Goal: Find specific page/section: Find specific page/section

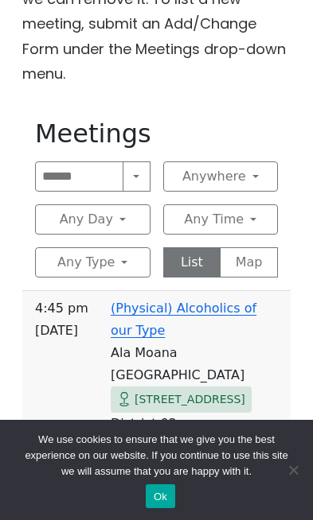
scroll to position [897, 0]
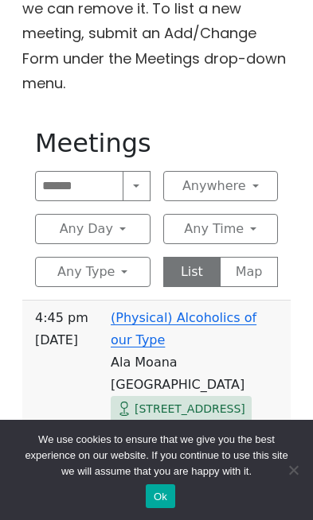
click at [139, 214] on button "Any Day" at bounding box center [92, 229] width 115 height 30
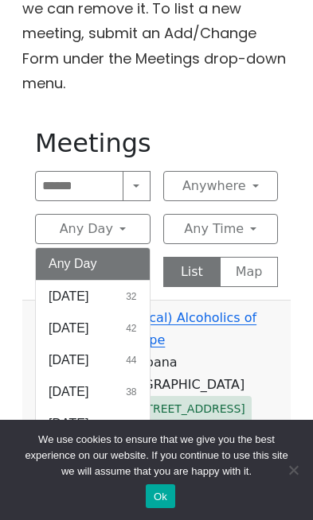
click at [130, 313] on button "Monday 42" at bounding box center [93, 329] width 114 height 32
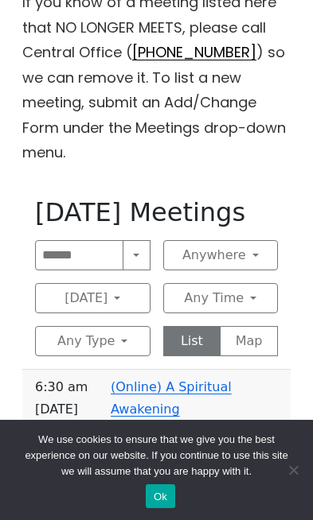
scroll to position [827, 0]
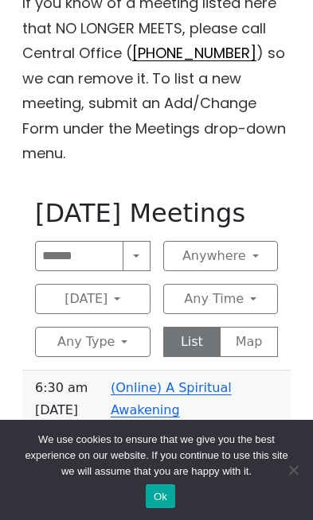
click at [124, 327] on button "Any Type" at bounding box center [92, 342] width 115 height 30
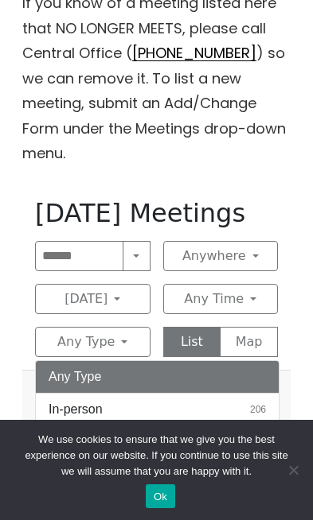
click at [190, 394] on button "In-person 206" at bounding box center [157, 410] width 243 height 32
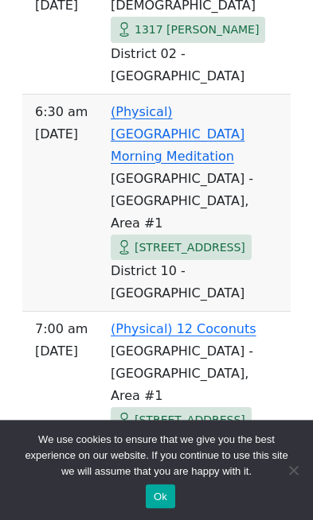
scroll to position [1434, 0]
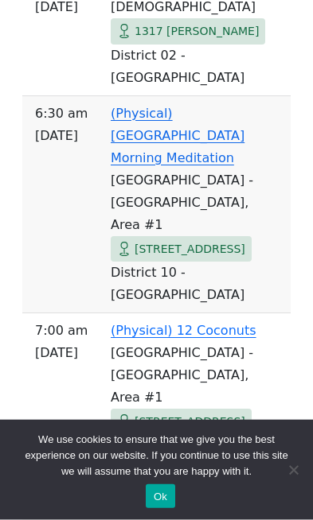
click at [296, 465] on span "Cookie Notice" at bounding box center [293, 470] width 16 height 16
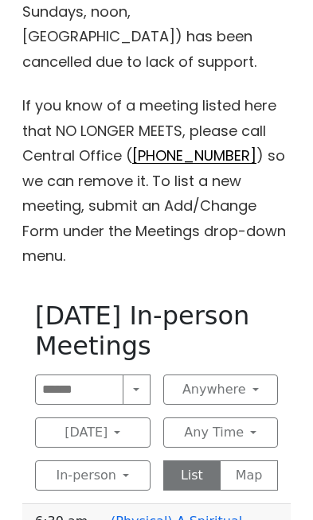
scroll to position [748, 0]
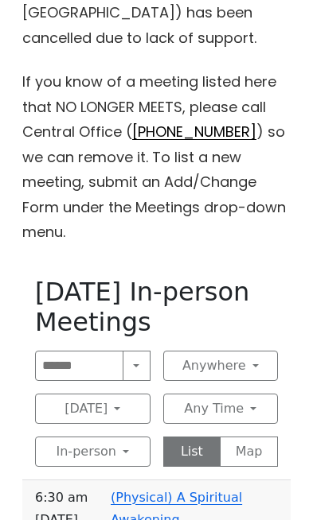
click at [63, 394] on button "[DATE]" at bounding box center [92, 409] width 115 height 30
